Goal: Task Accomplishment & Management: Manage account settings

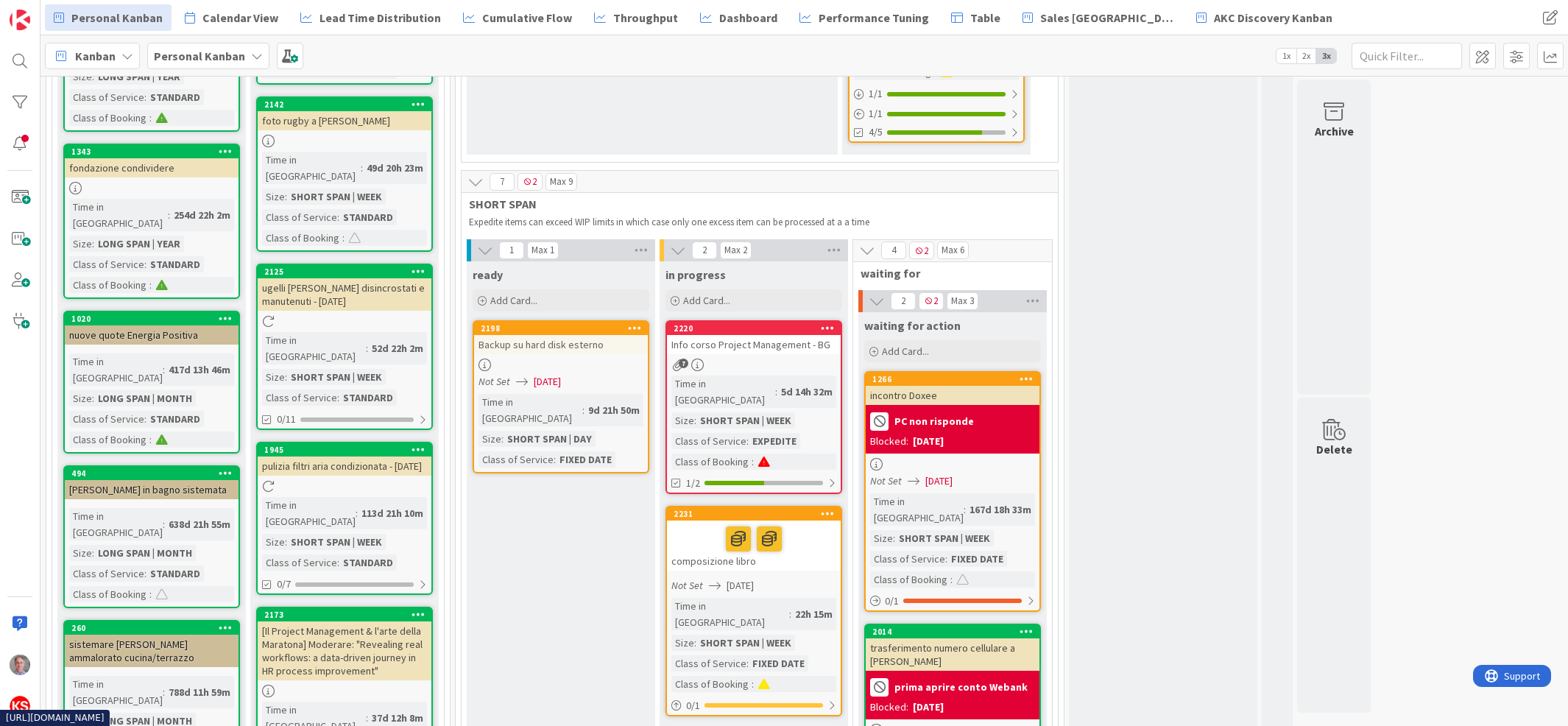
scroll to position [1322, 0]
click at [782, 320] on link "2220 Info corso Project Management - BG 7 Time in [GEOGRAPHIC_DATA] : 5d 14h 32…" at bounding box center [754, 407] width 177 height 174
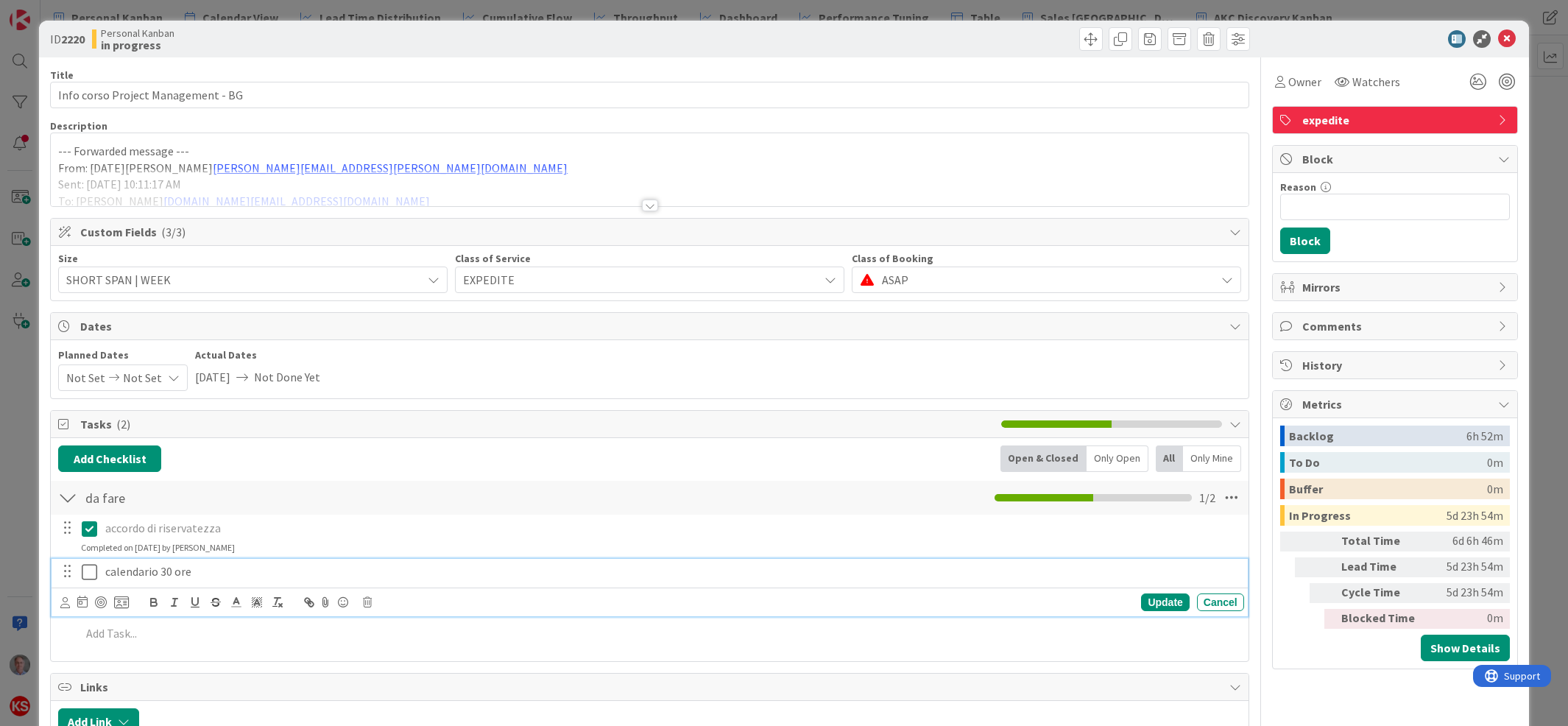
click at [90, 571] on icon at bounding box center [90, 572] width 15 height 17
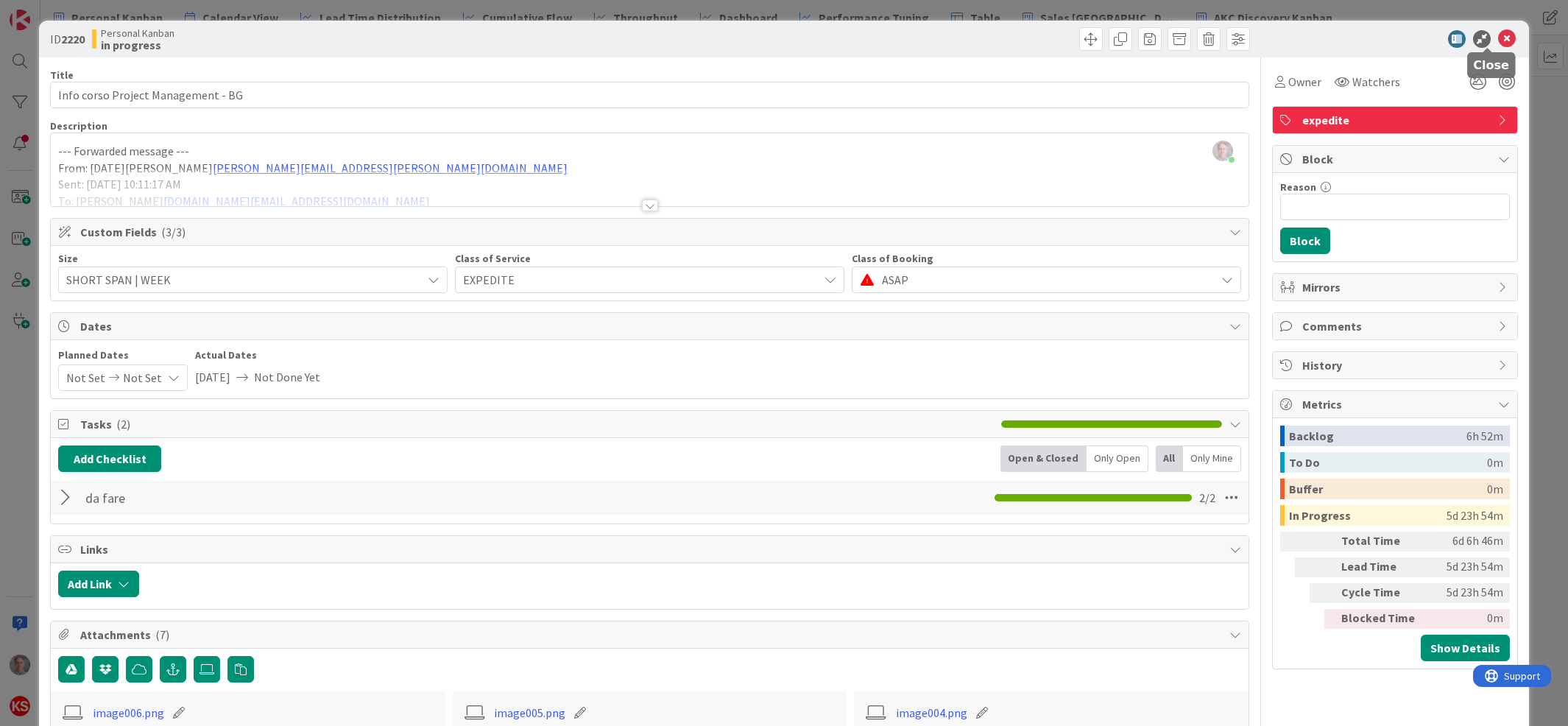
click at [1498, 33] on icon at bounding box center [1507, 39] width 17 height 17
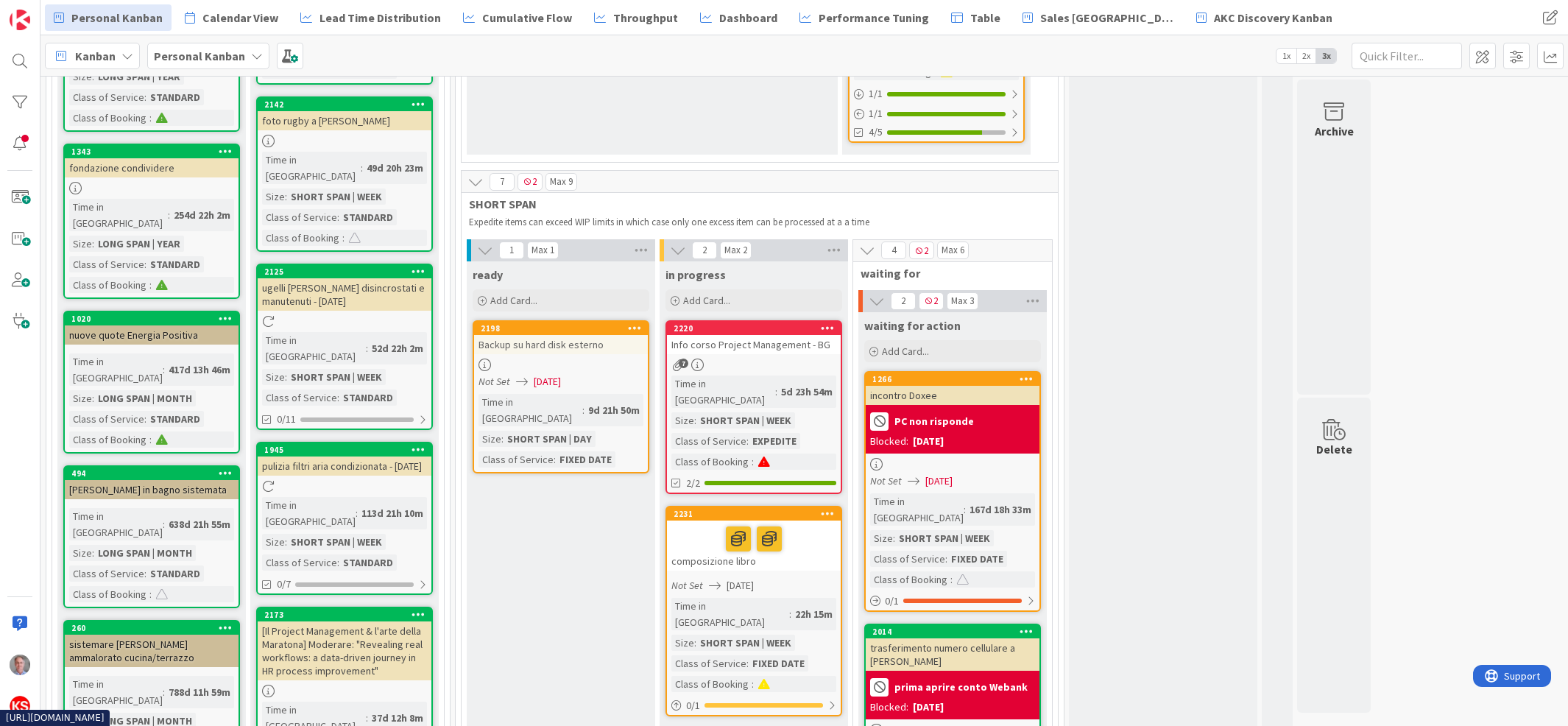
click at [764, 358] on div "7" at bounding box center [754, 365] width 174 height 12
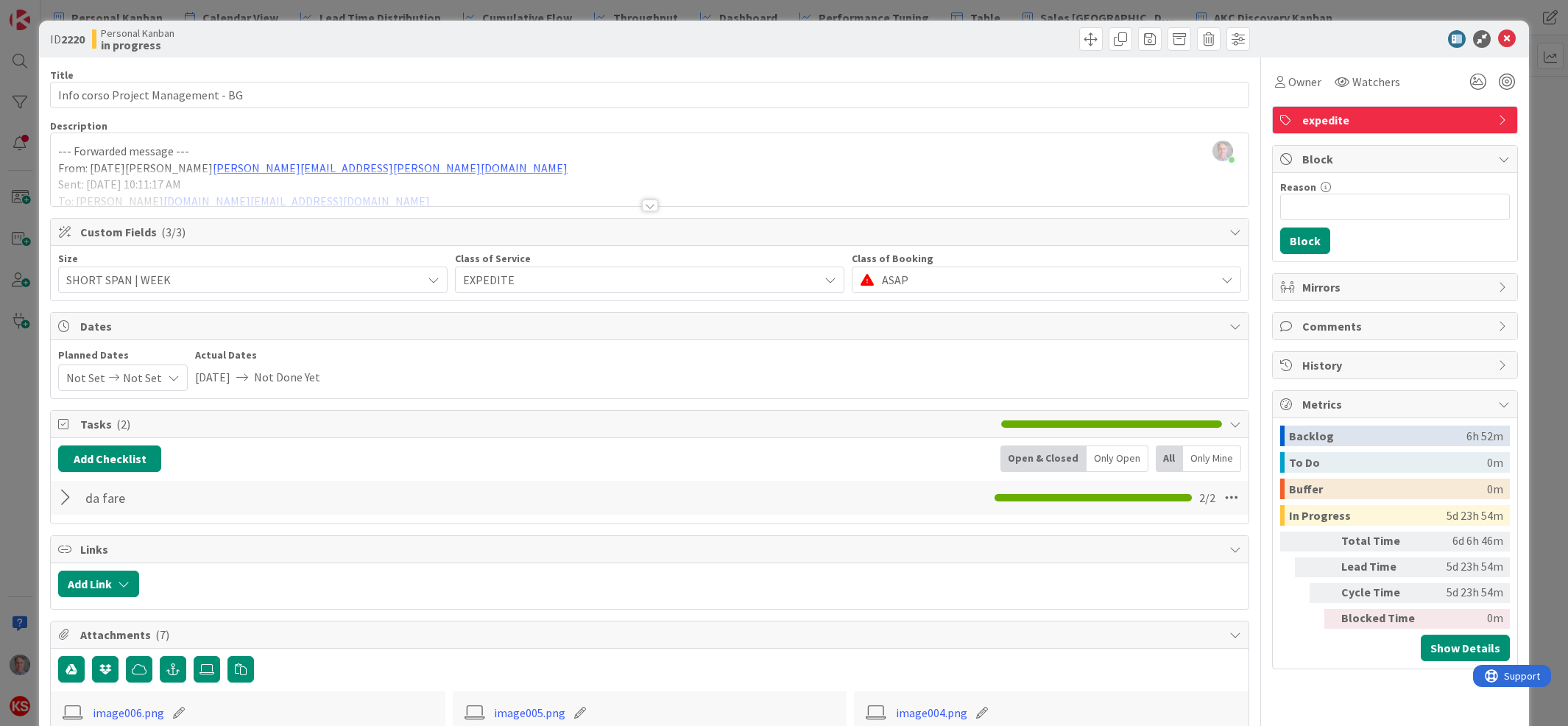
click at [642, 204] on div at bounding box center [650, 206] width 16 height 12
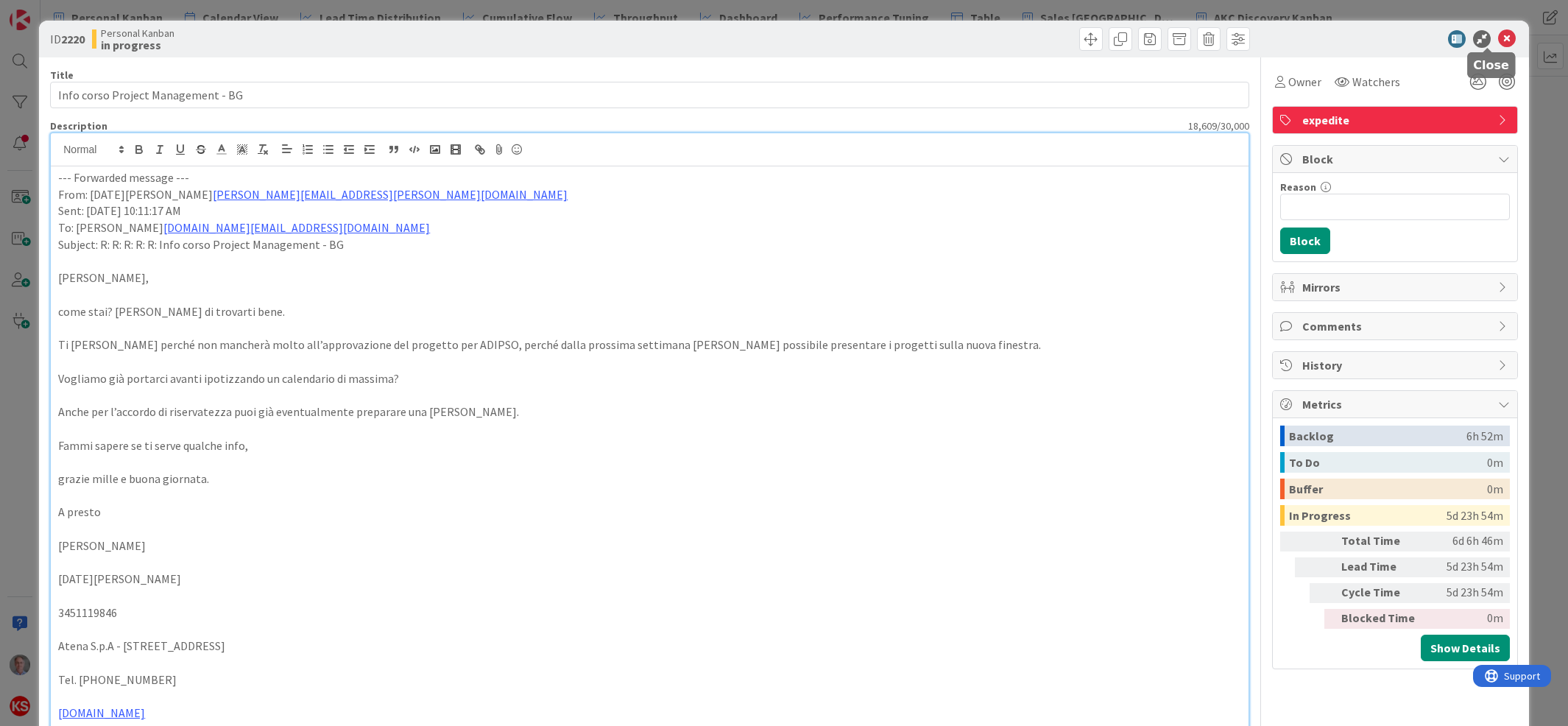
click at [1498, 39] on icon at bounding box center [1507, 39] width 17 height 17
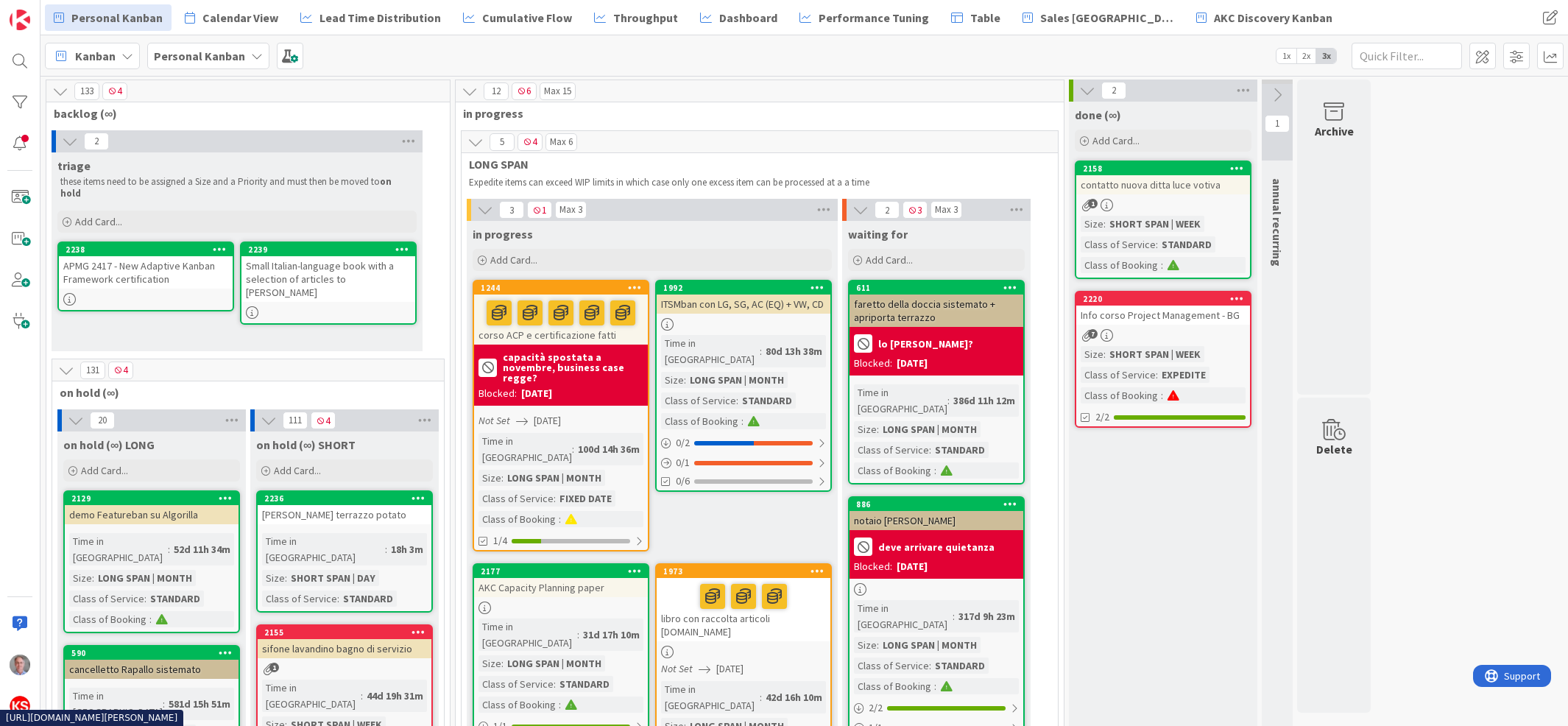
click at [348, 259] on div "Small Italian-language book with a selection of articles to [PERSON_NAME]" at bounding box center [328, 279] width 174 height 46
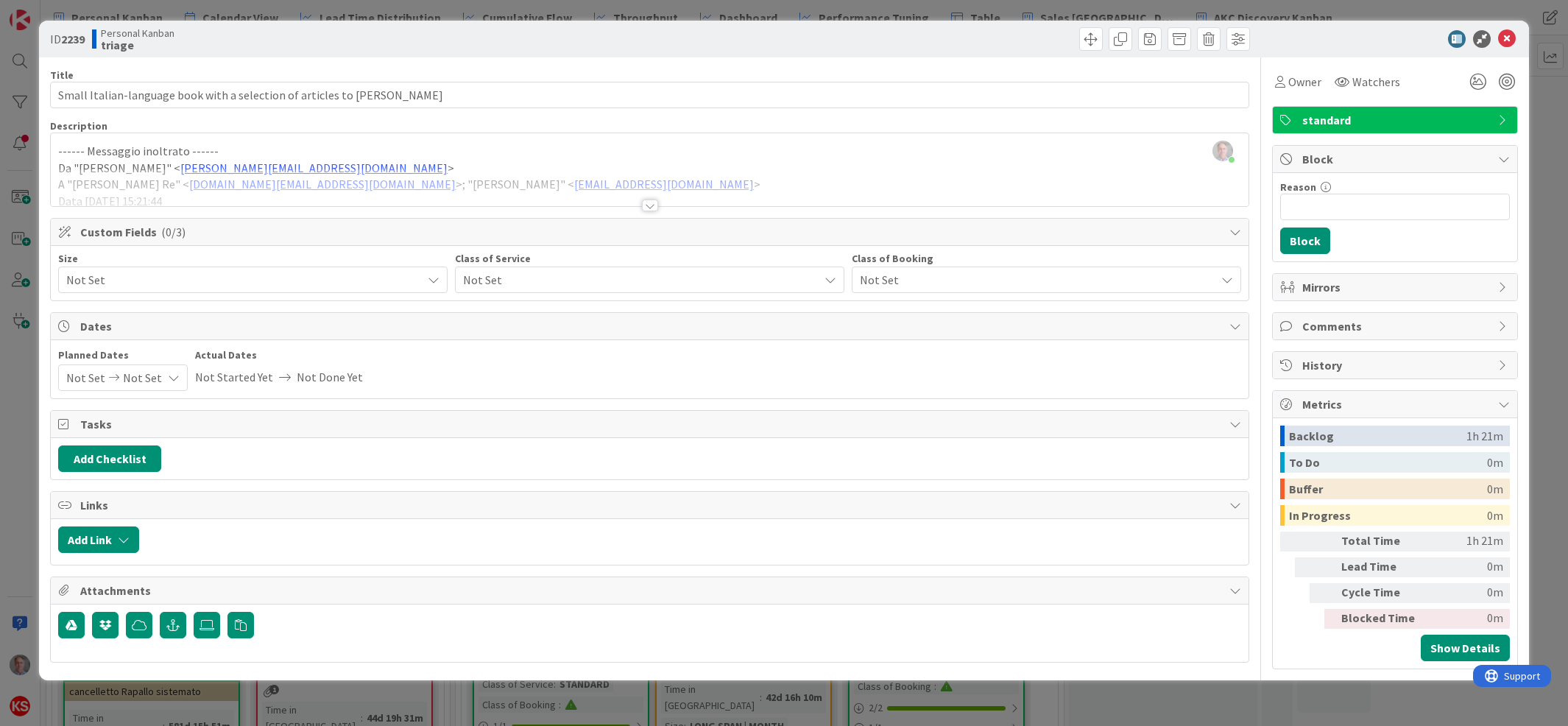
click at [344, 277] on span "Not Set" at bounding box center [240, 279] width 348 height 21
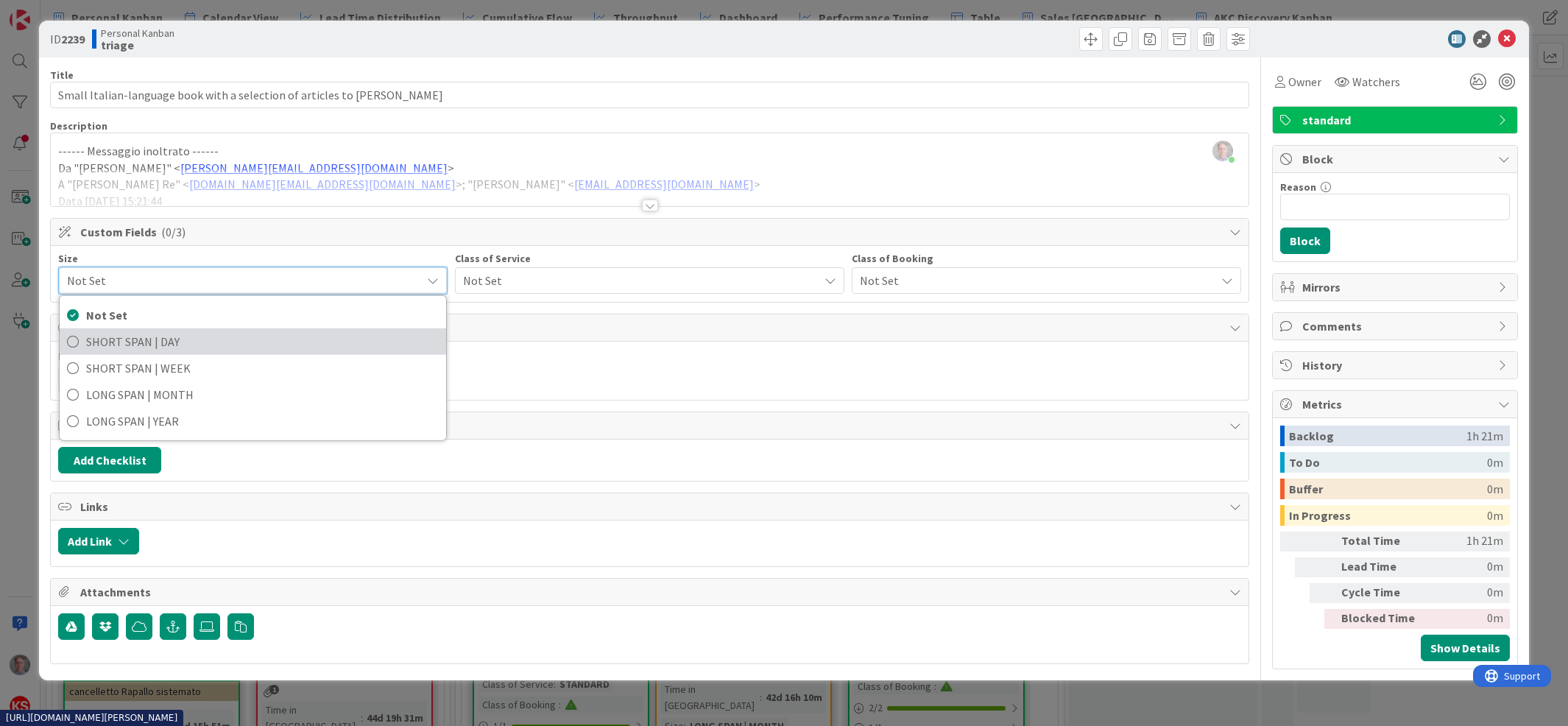
click at [296, 339] on span "SHORT SPAN | DAY" at bounding box center [262, 342] width 353 height 22
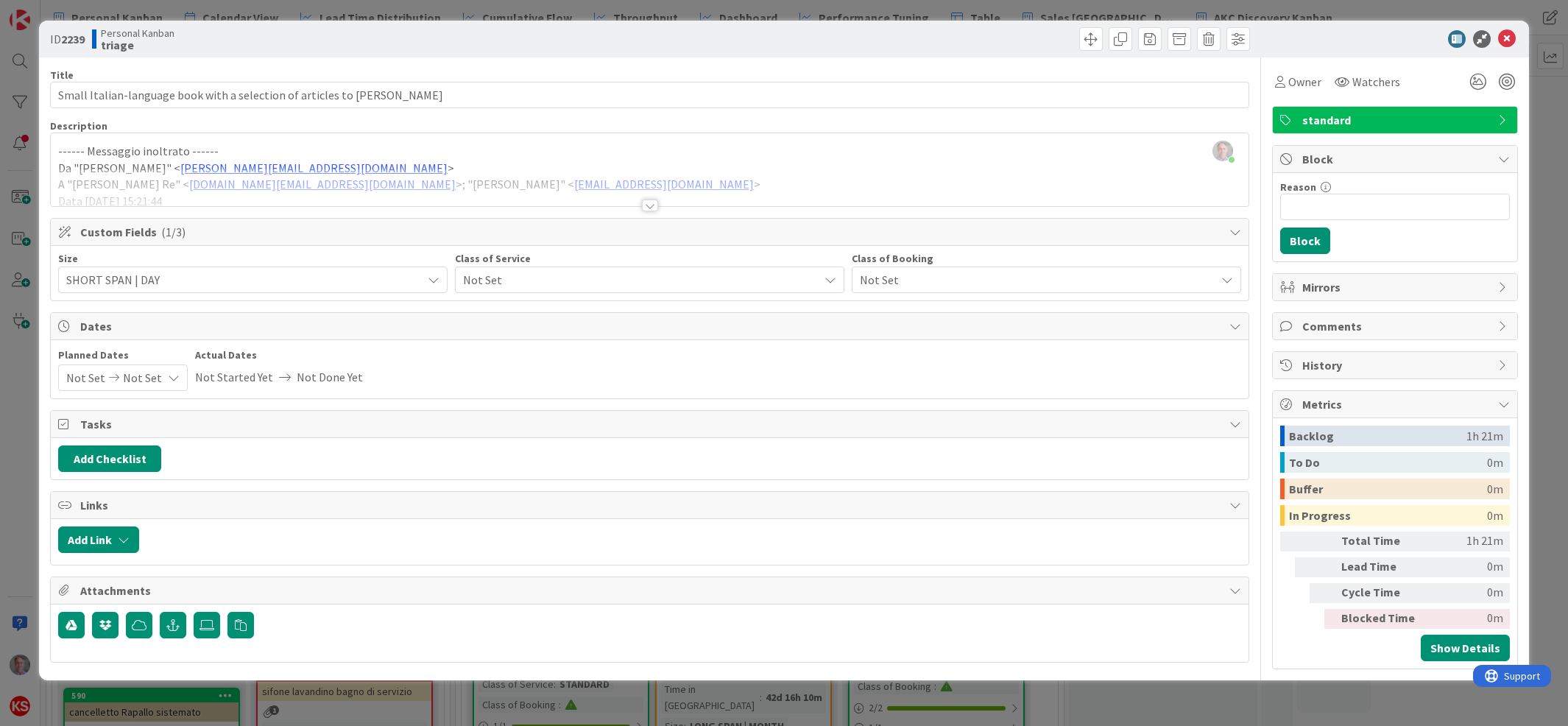
click at [512, 285] on span "Not Set" at bounding box center [637, 279] width 348 height 21
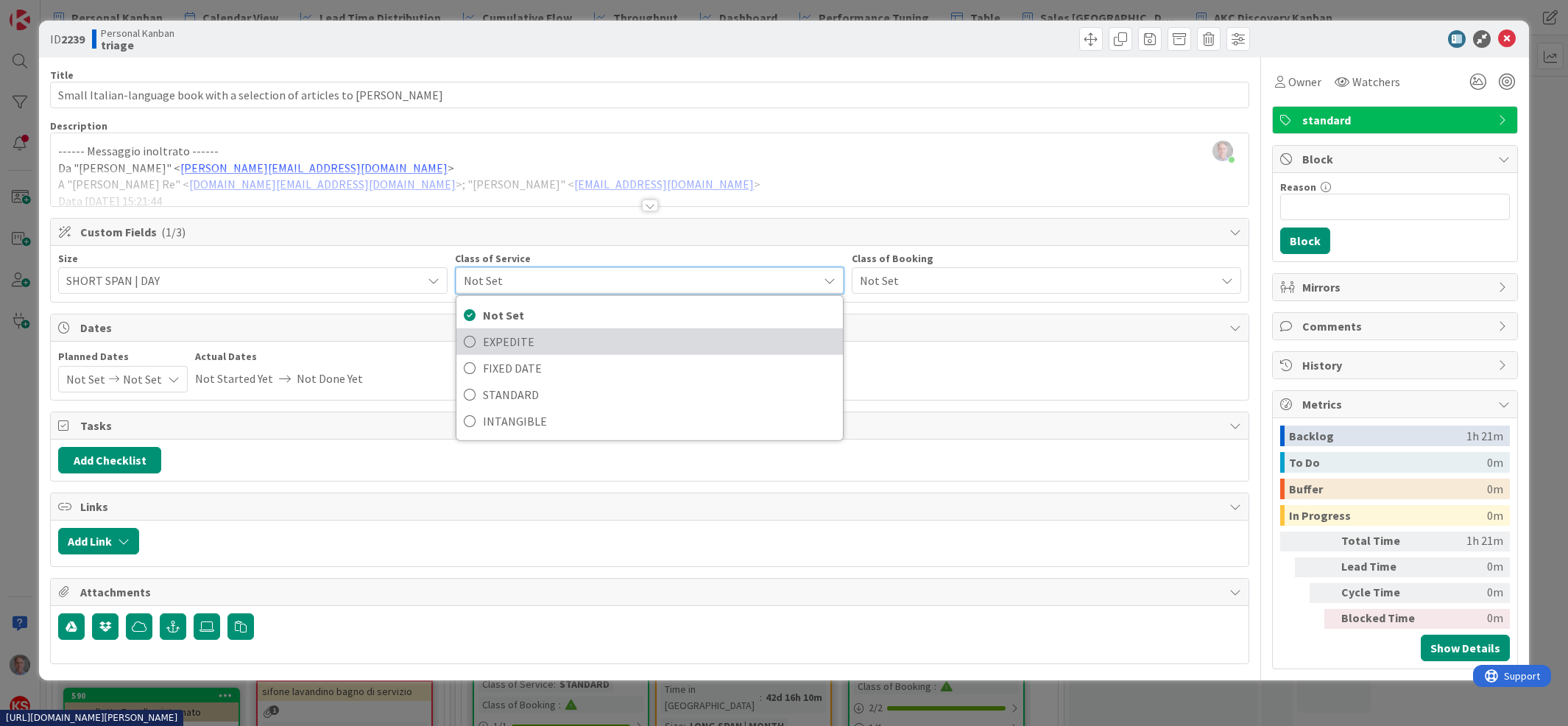
click at [511, 338] on span "EXPEDITE" at bounding box center [659, 342] width 353 height 22
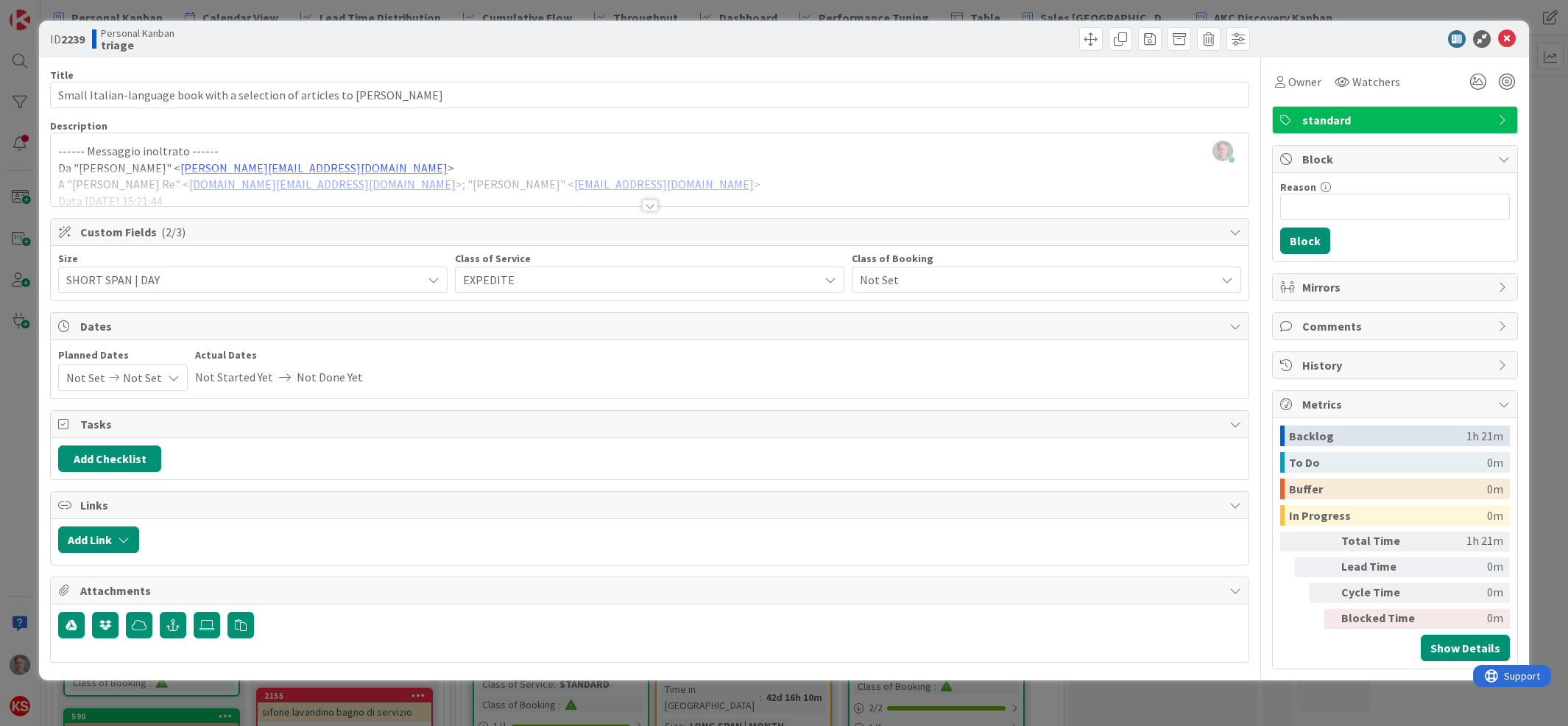
click at [1322, 109] on div "standard" at bounding box center [1395, 120] width 244 height 27
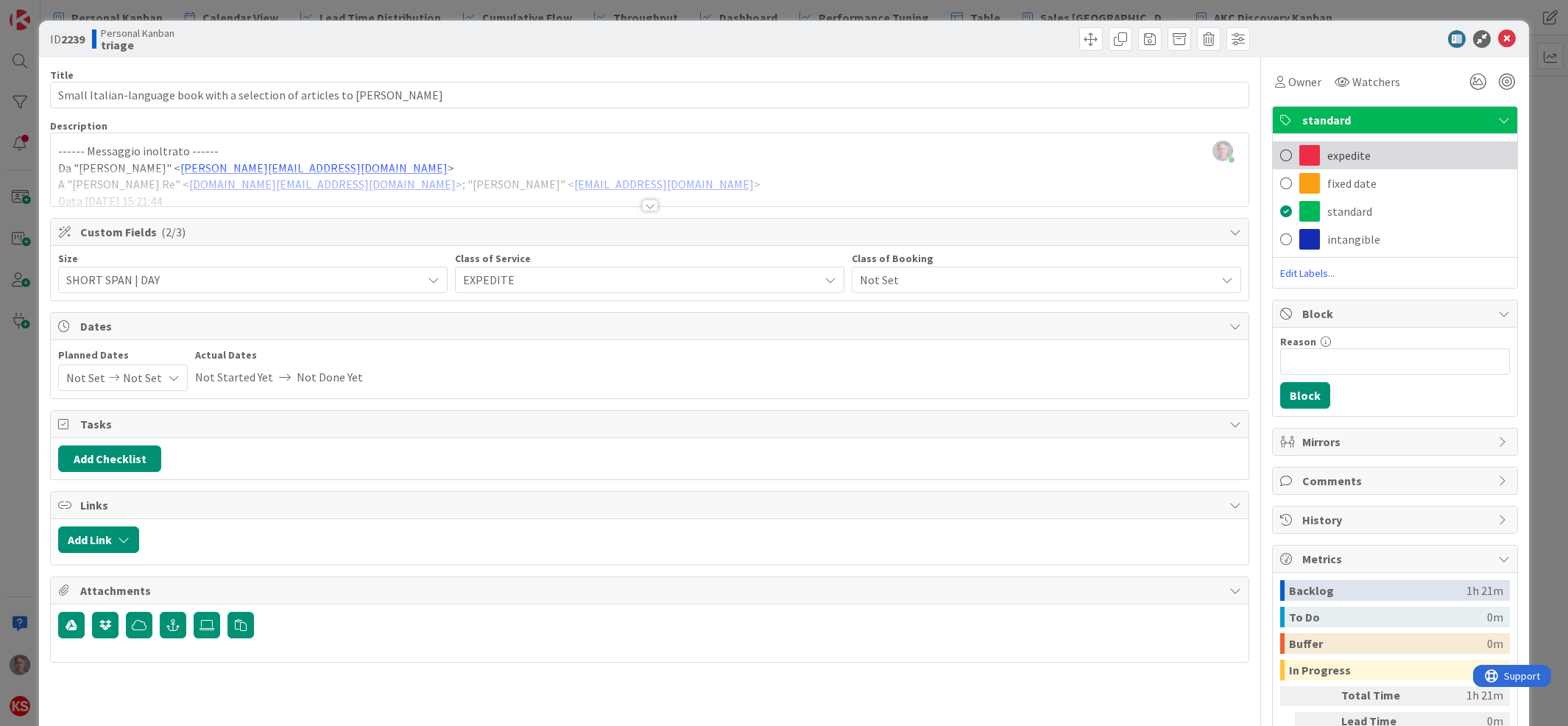
click at [1327, 156] on span "expedite" at bounding box center [1349, 155] width 43 height 17
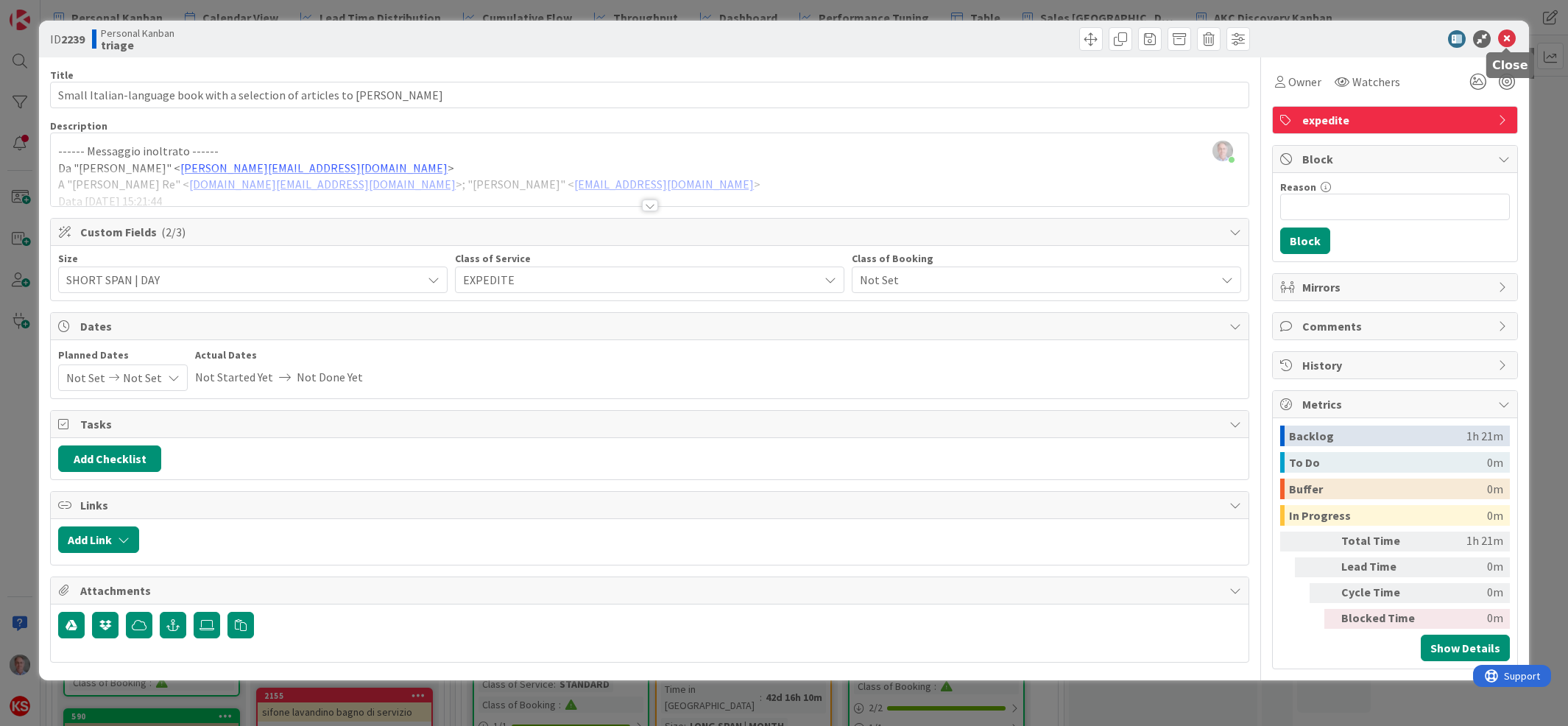
click at [1507, 38] on icon at bounding box center [1507, 39] width 17 height 17
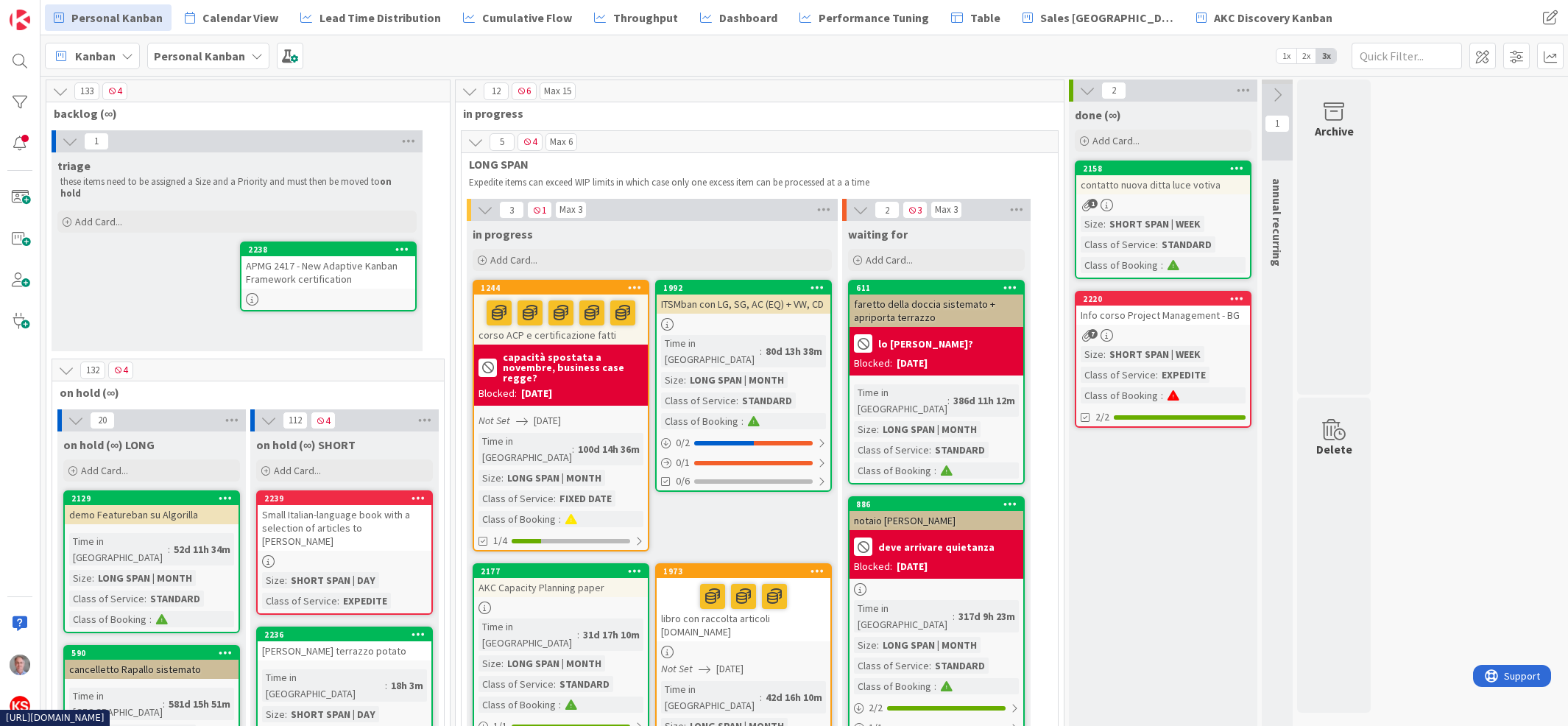
click at [369, 257] on div "APMG 2417 - New Adaptive Kanban Framework certification" at bounding box center [328, 273] width 174 height 33
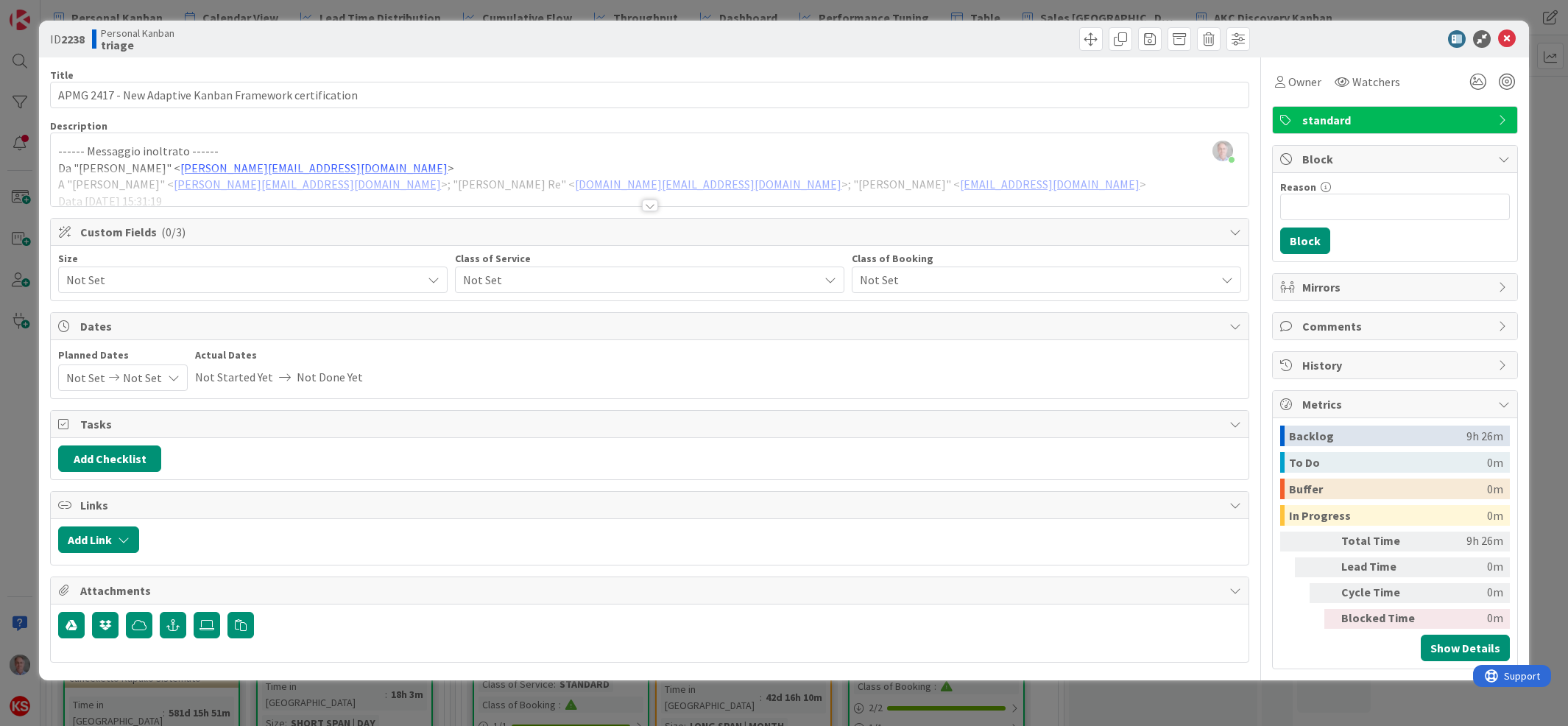
click at [388, 282] on span "Not Set" at bounding box center [240, 279] width 348 height 21
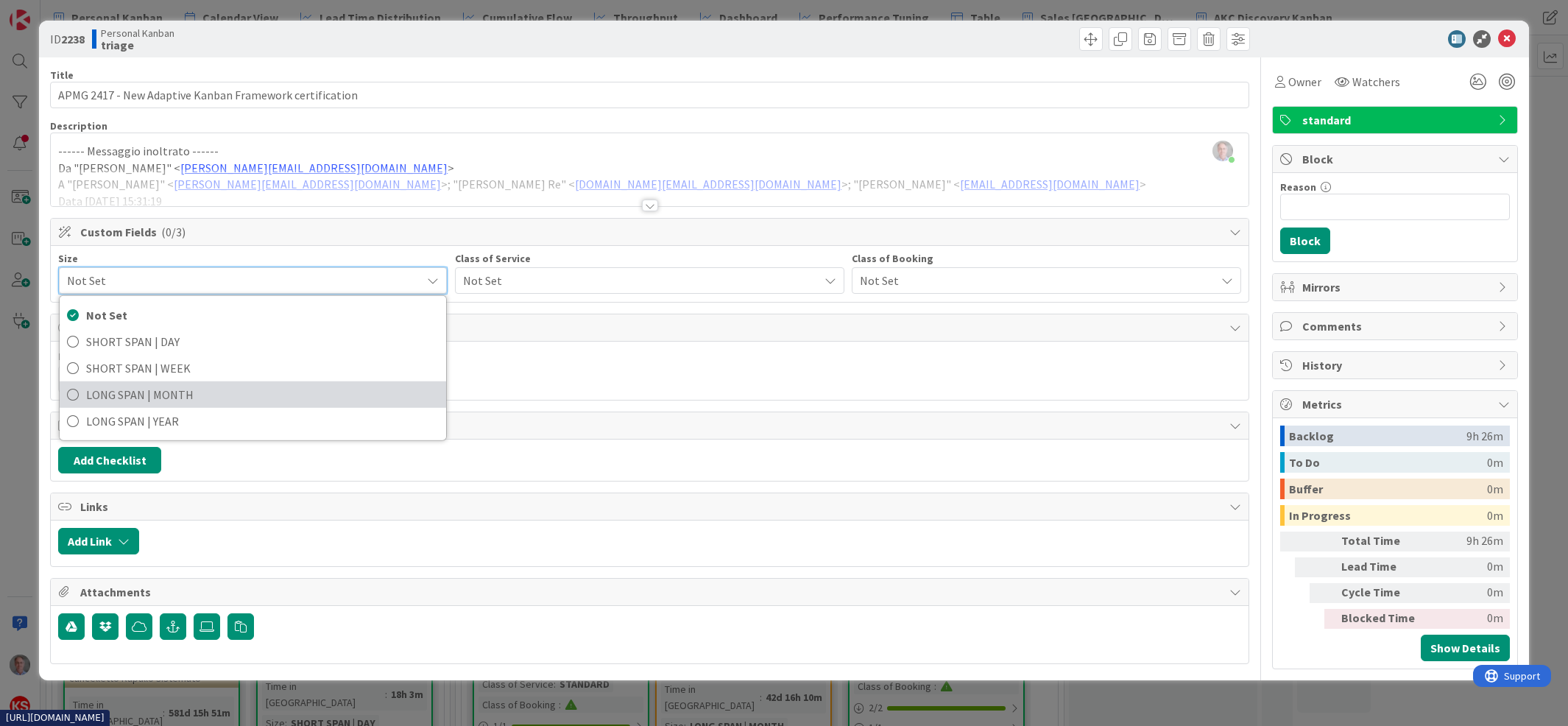
click at [327, 401] on span "LONG SPAN | MONTH" at bounding box center [262, 394] width 353 height 22
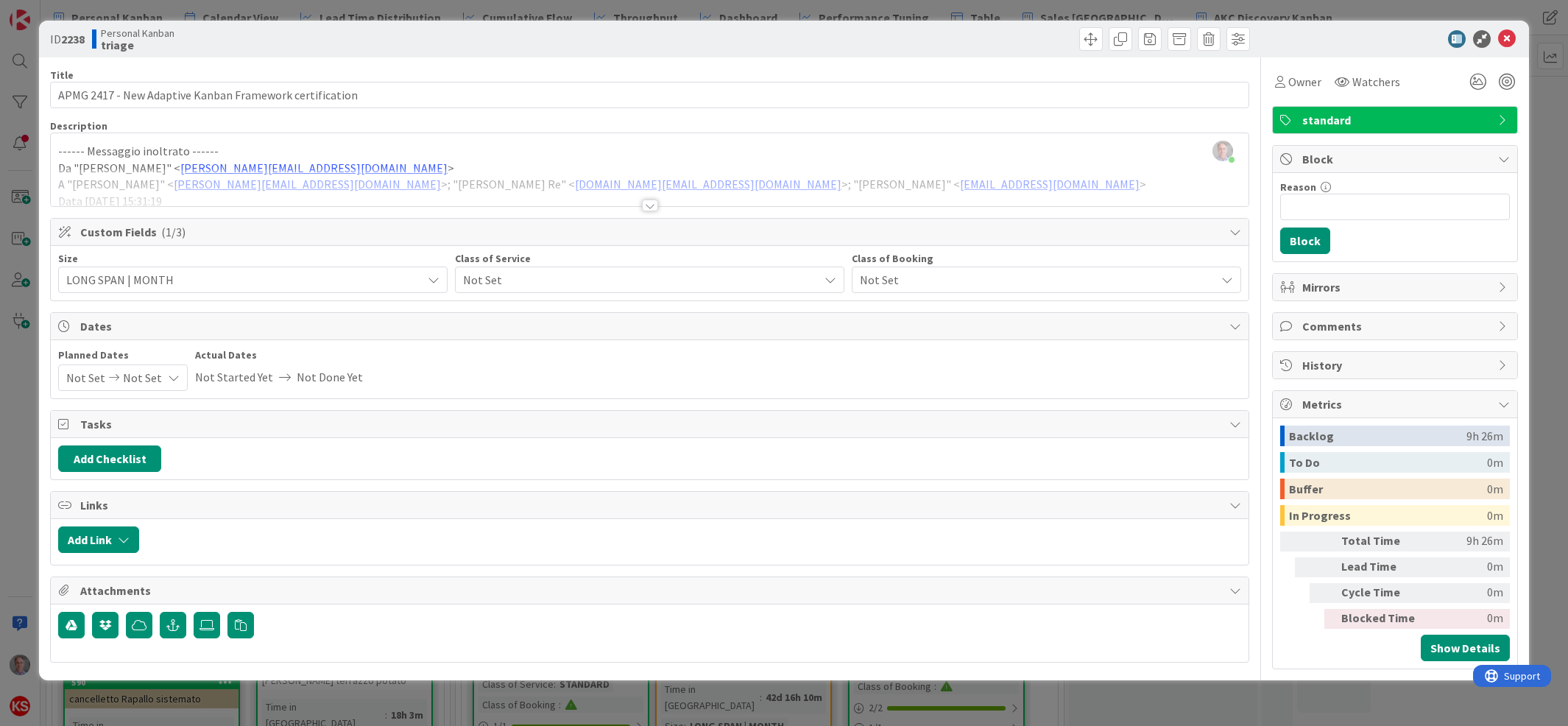
click at [586, 273] on span "Not Set" at bounding box center [637, 279] width 348 height 21
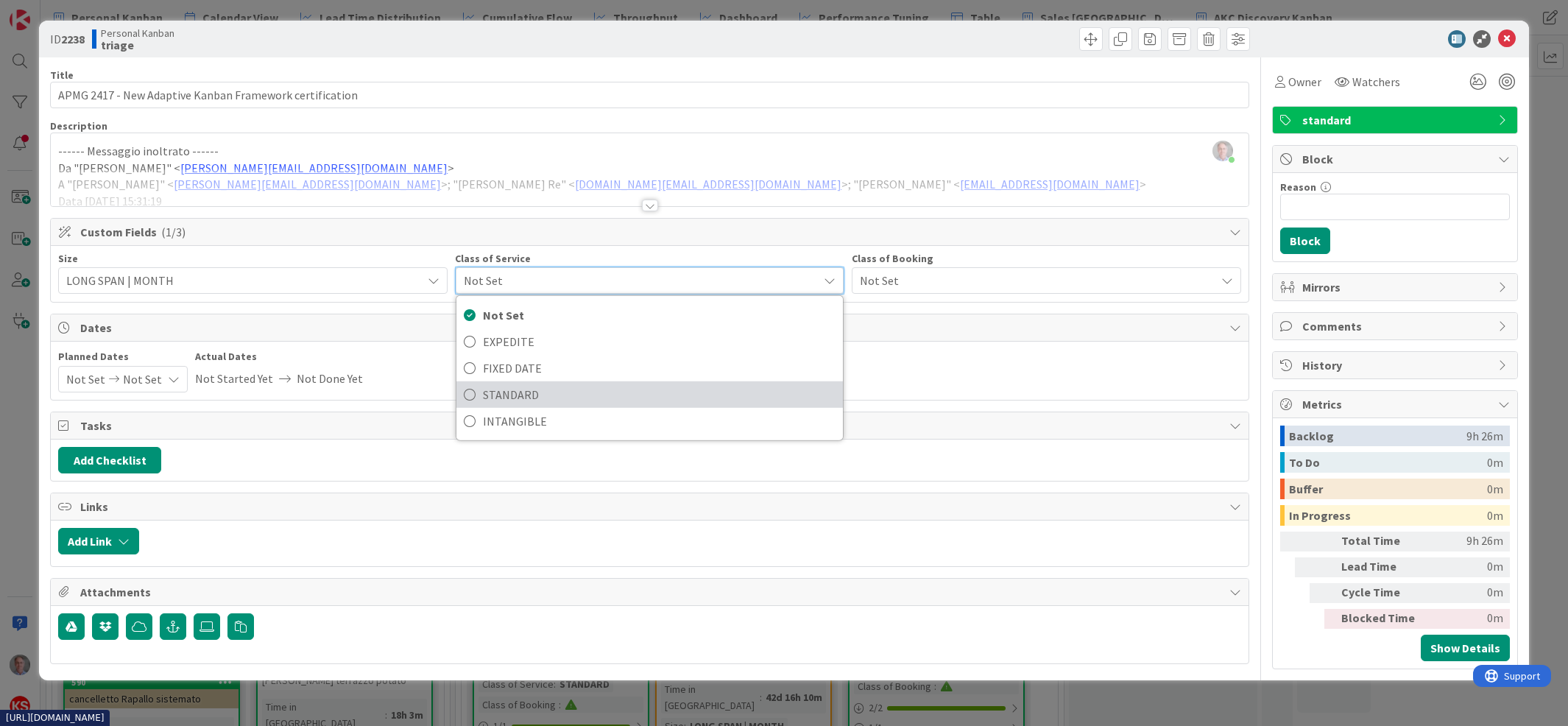
click at [553, 394] on span "STANDARD" at bounding box center [659, 394] width 353 height 22
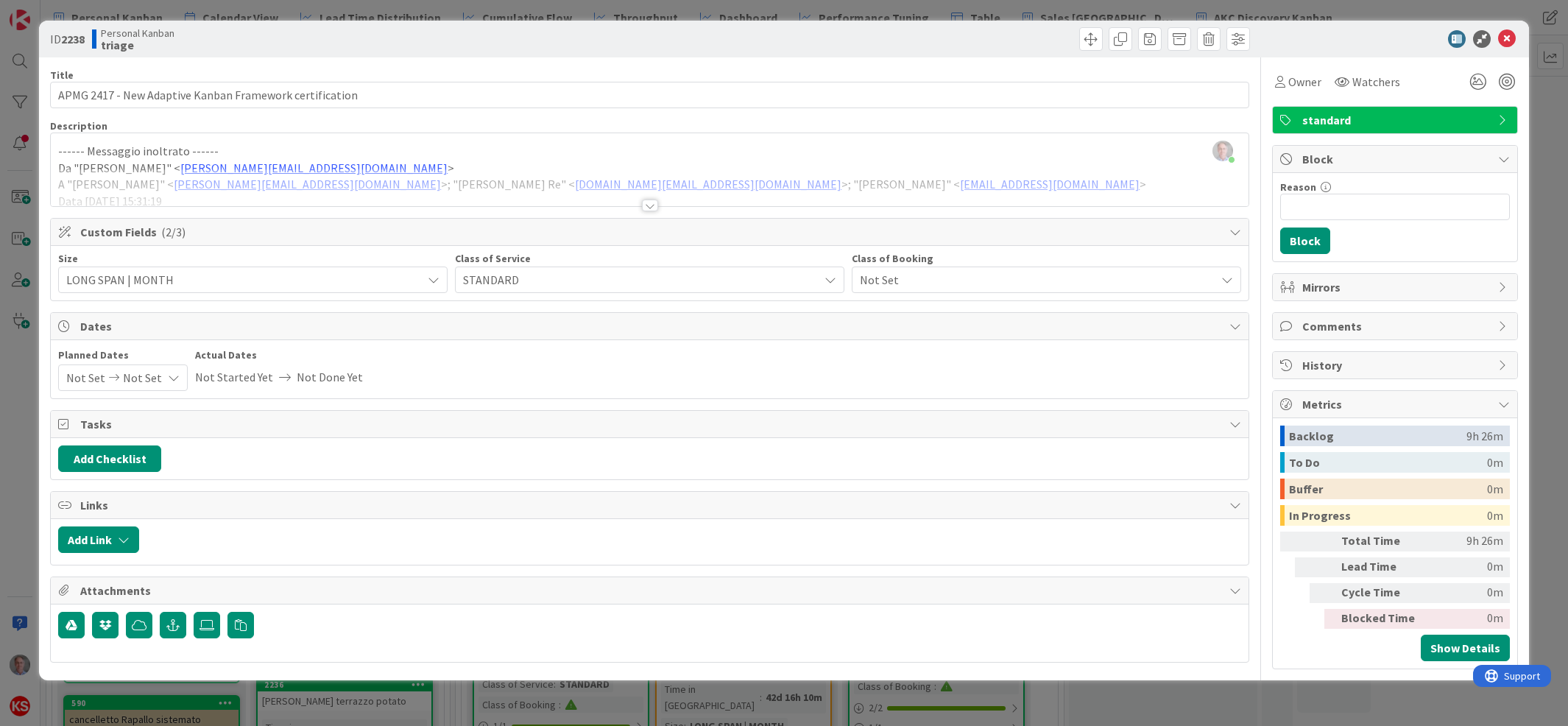
click at [888, 275] on span "Not Set" at bounding box center [1034, 279] width 348 height 21
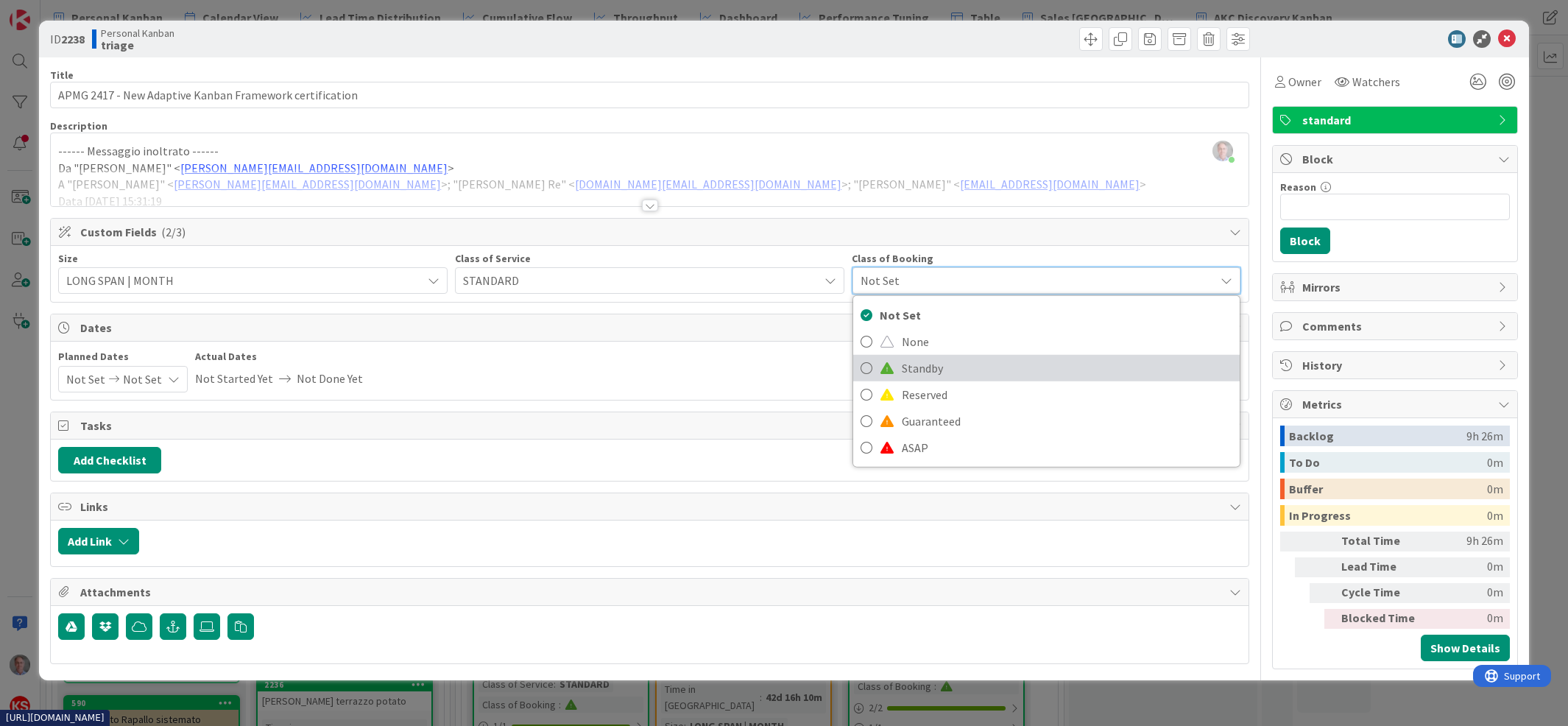
click at [902, 367] on span "Standby" at bounding box center [1067, 368] width 331 height 22
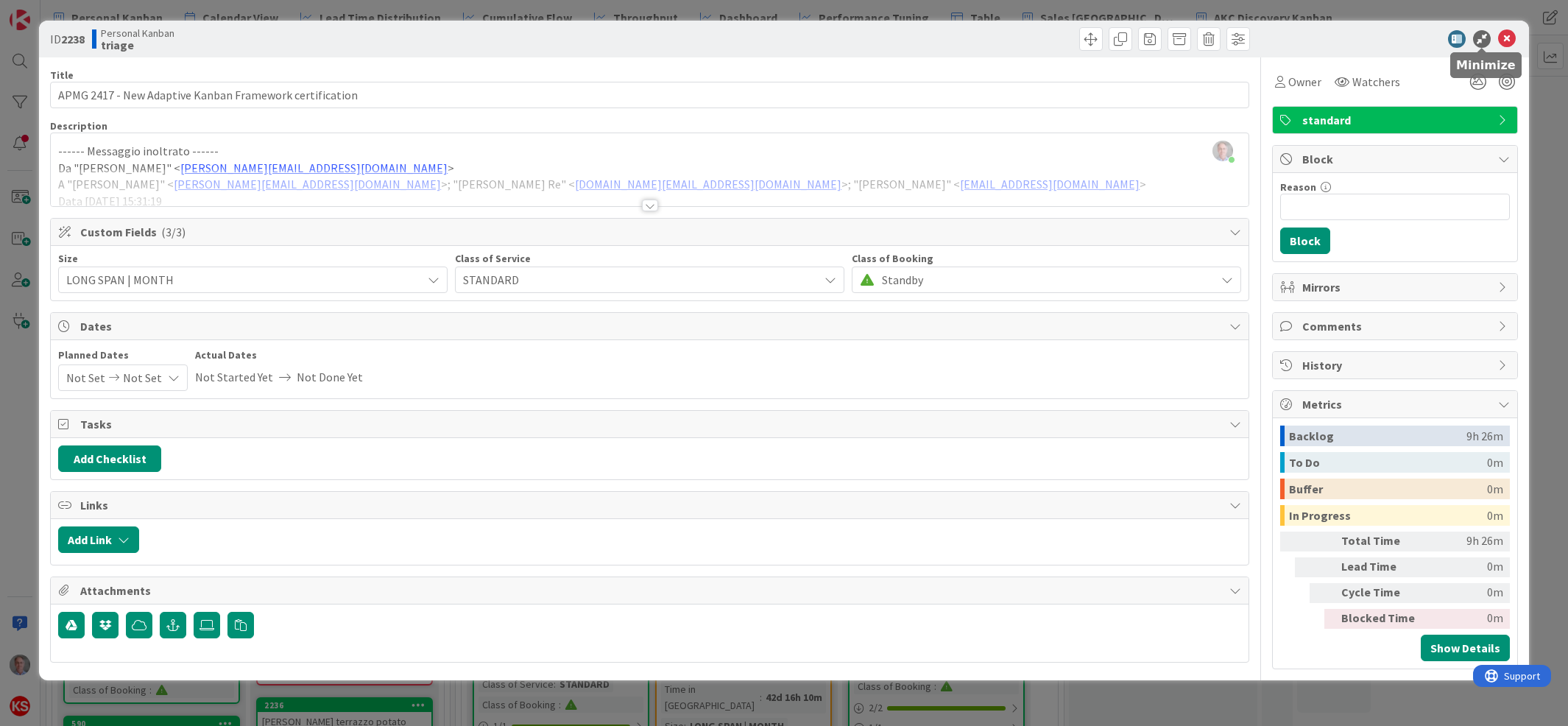
click at [1504, 36] on icon at bounding box center [1507, 39] width 17 height 17
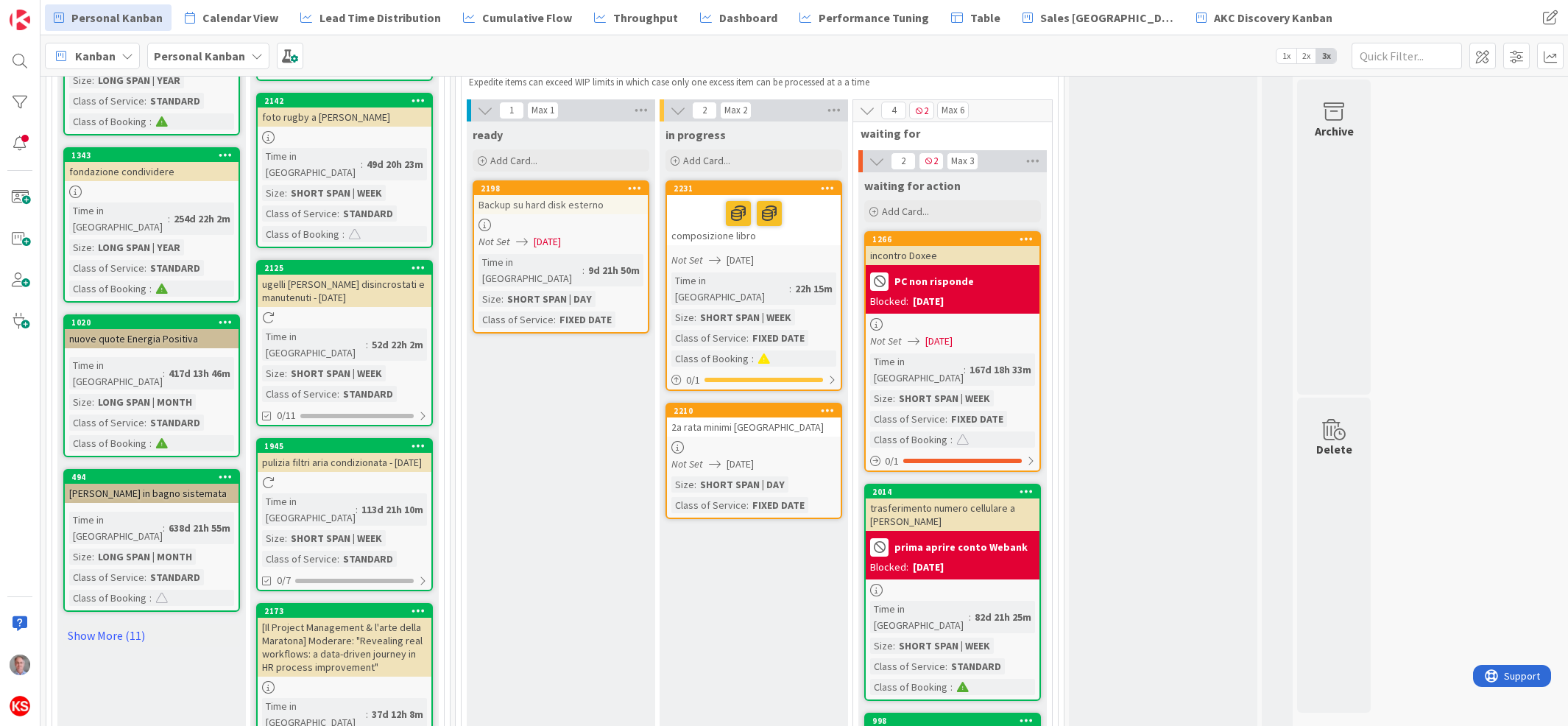
scroll to position [1558, 0]
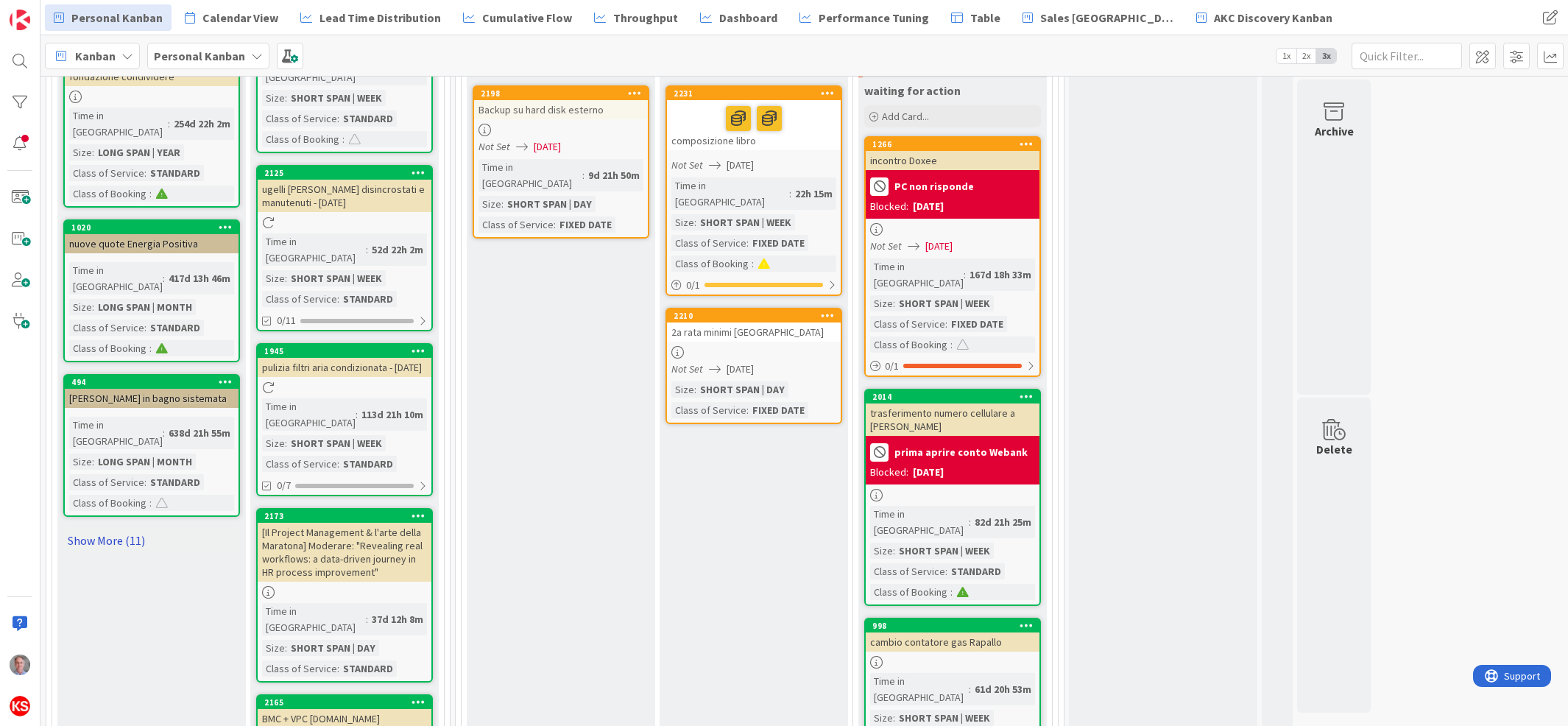
click at [116, 529] on link "Show More (11)" at bounding box center [151, 541] width 177 height 24
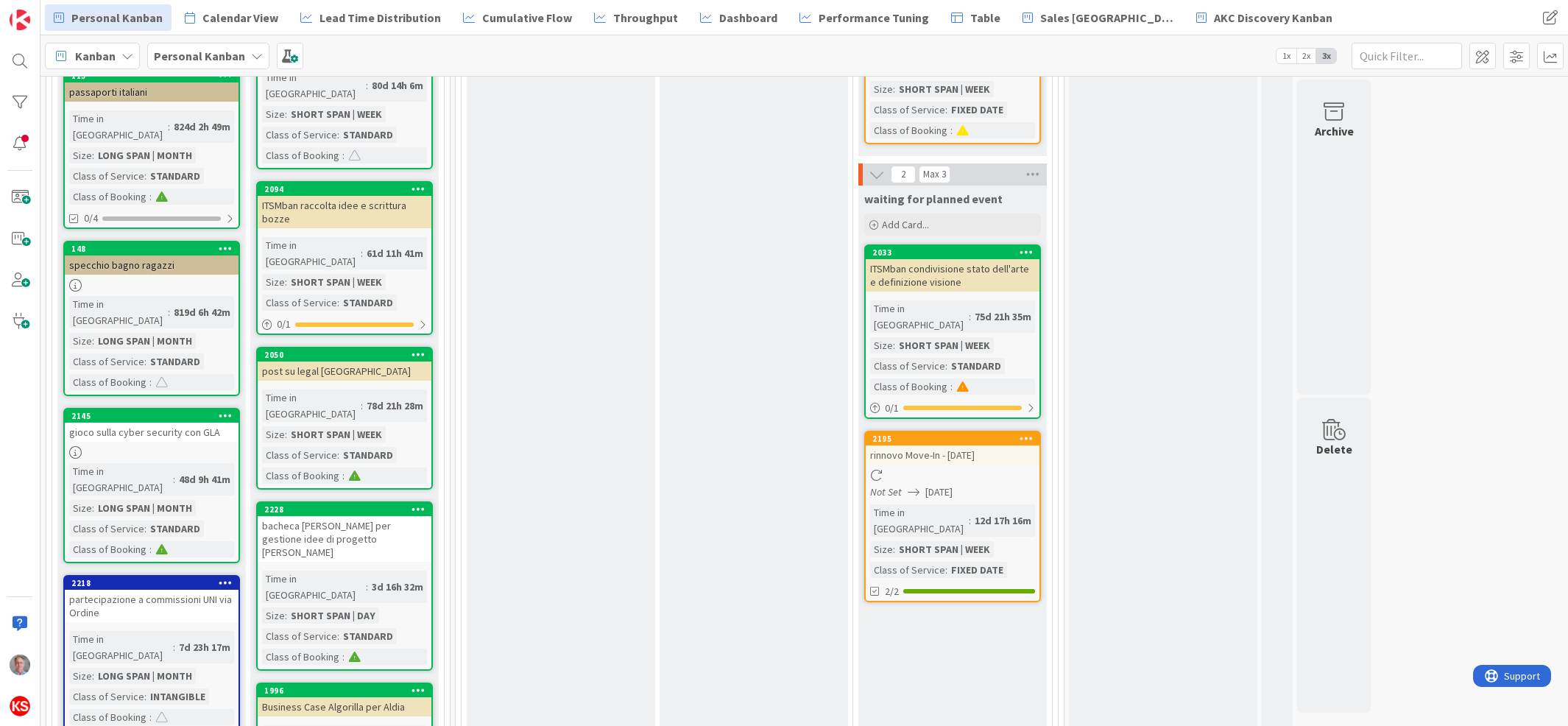
scroll to position [0, 0]
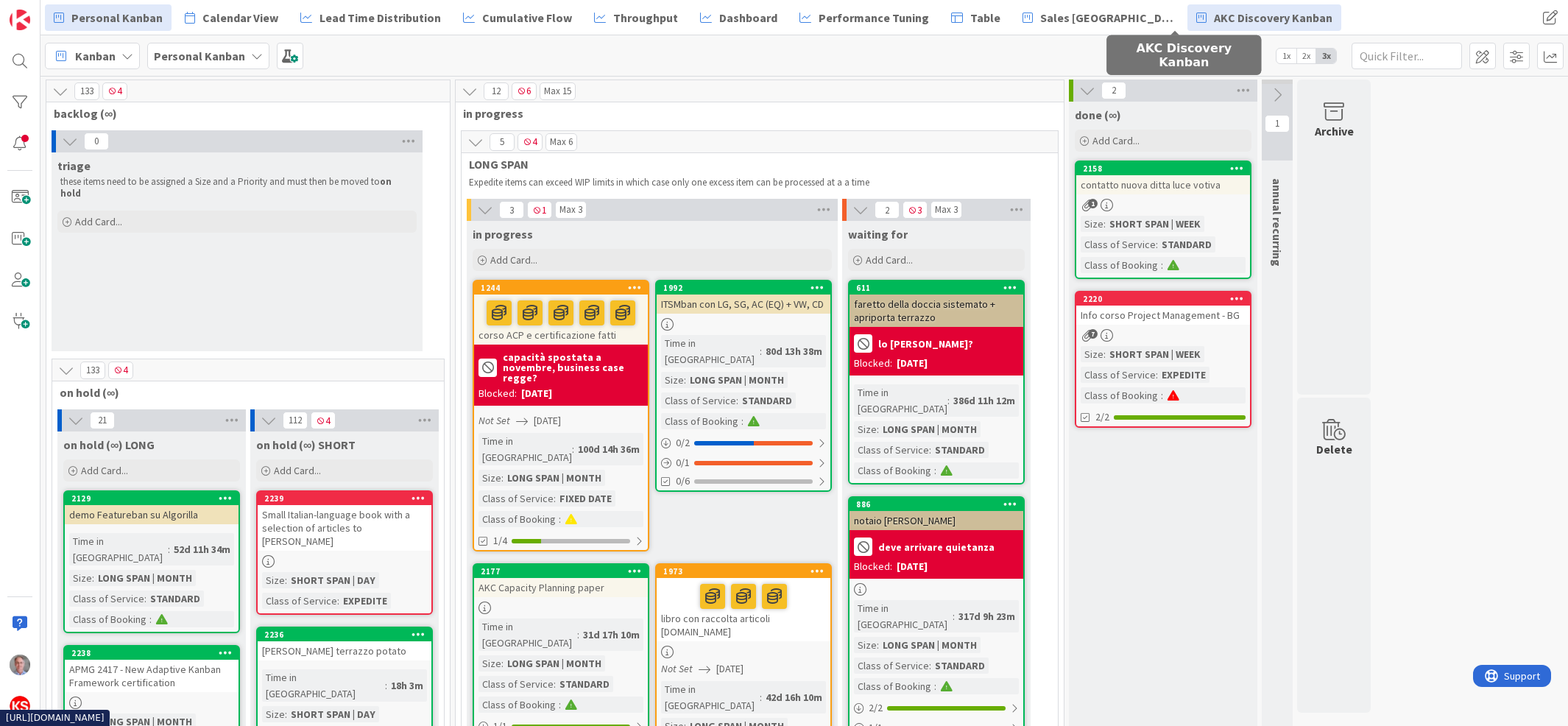
click at [1214, 24] on span "AKC Discovery Kanban" at bounding box center [1274, 17] width 118 height 17
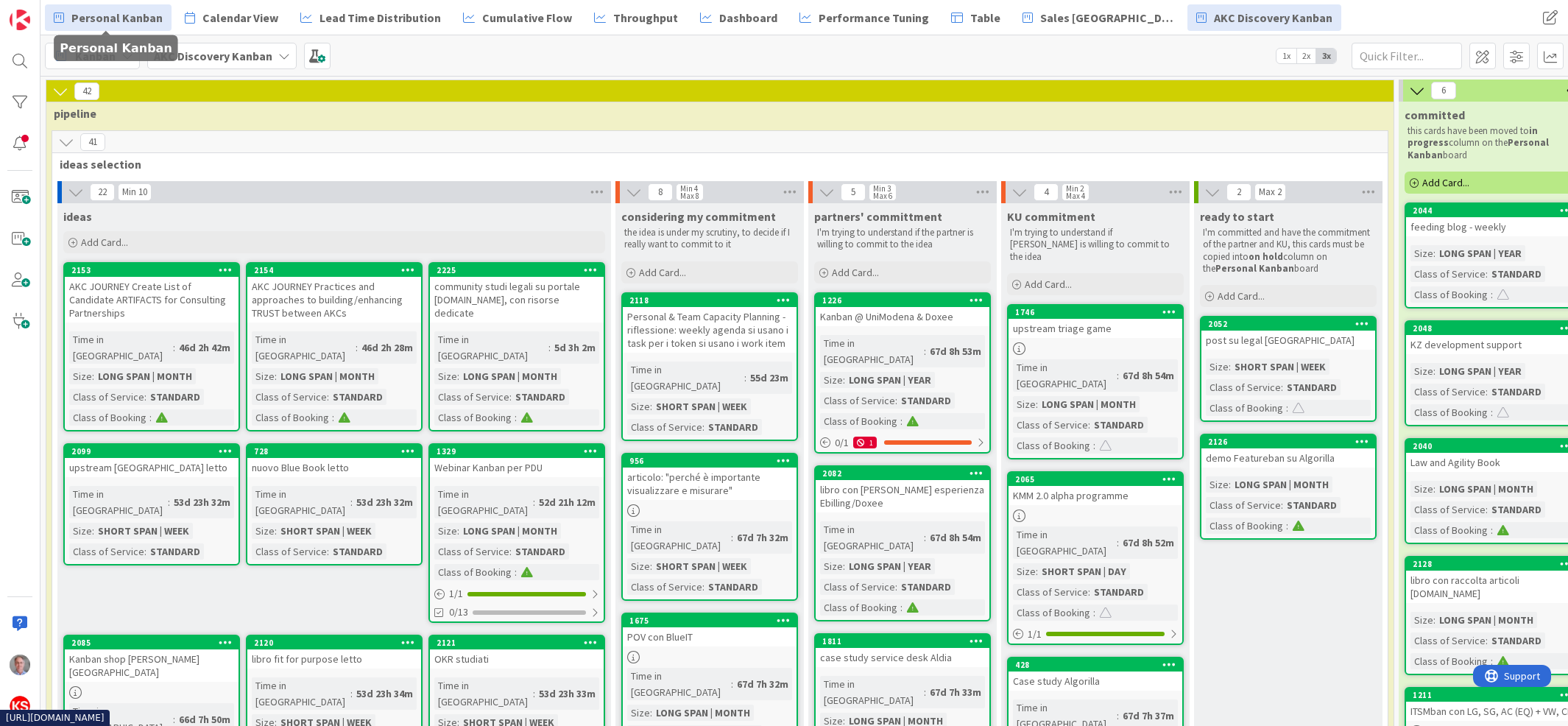
click at [106, 9] on span "Personal Kanban" at bounding box center [117, 17] width 91 height 17
